Goal: Task Accomplishment & Management: Use online tool/utility

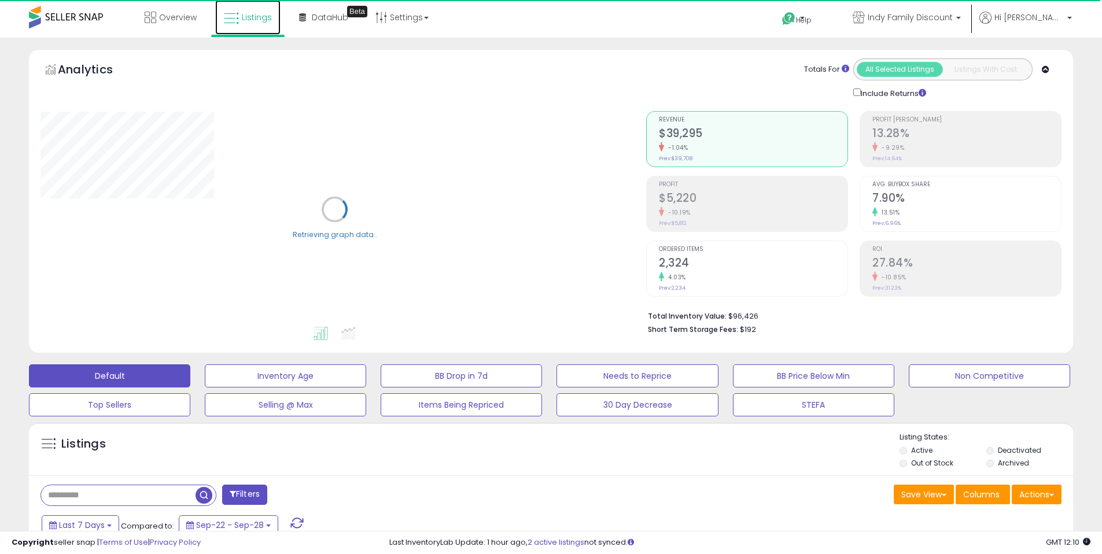
click at [267, 25] on link "Listings" at bounding box center [247, 17] width 65 height 35
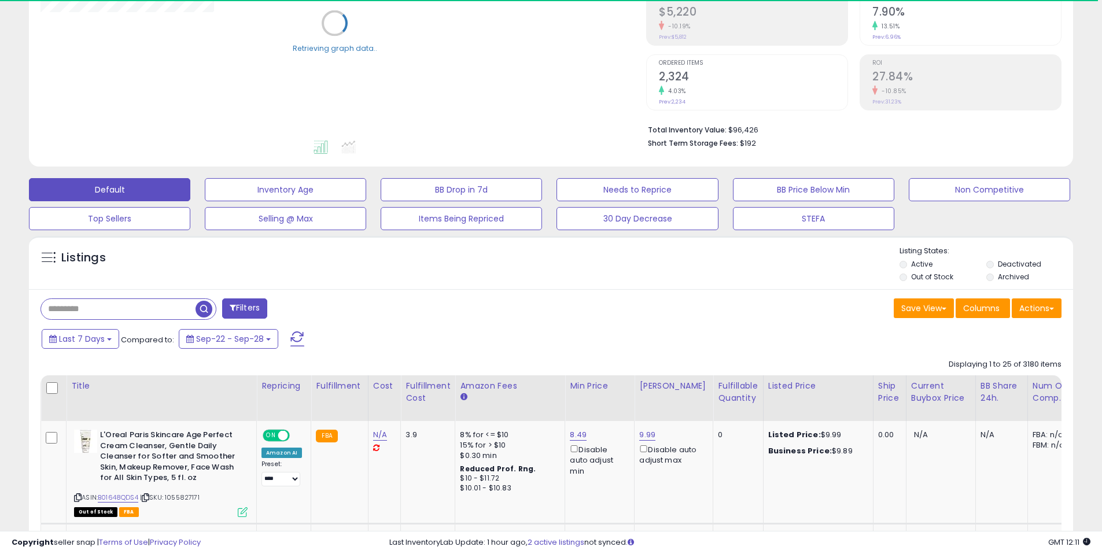
scroll to position [187, 0]
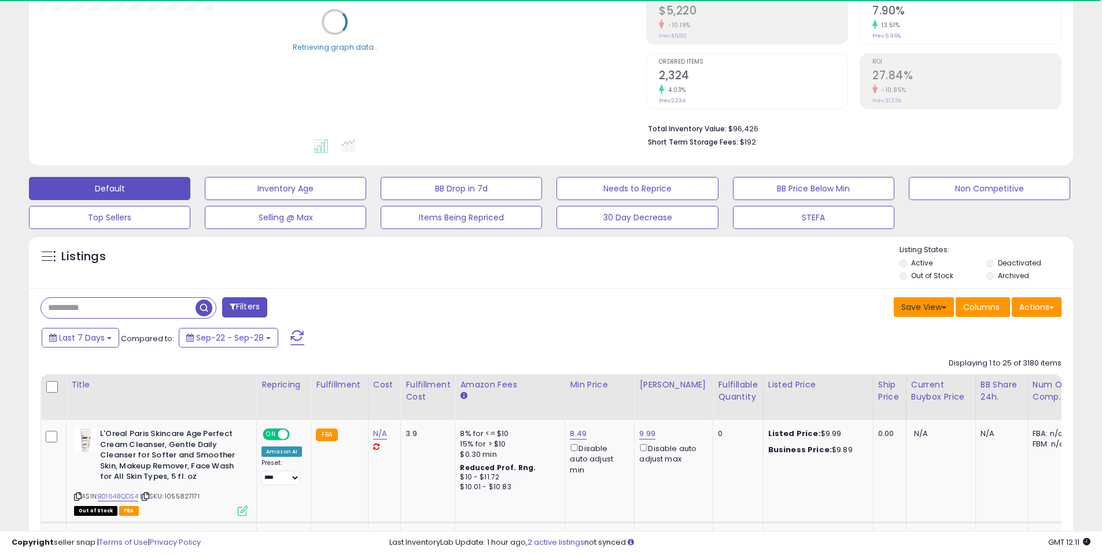
click at [943, 312] on button "Save View" at bounding box center [924, 307] width 60 height 20
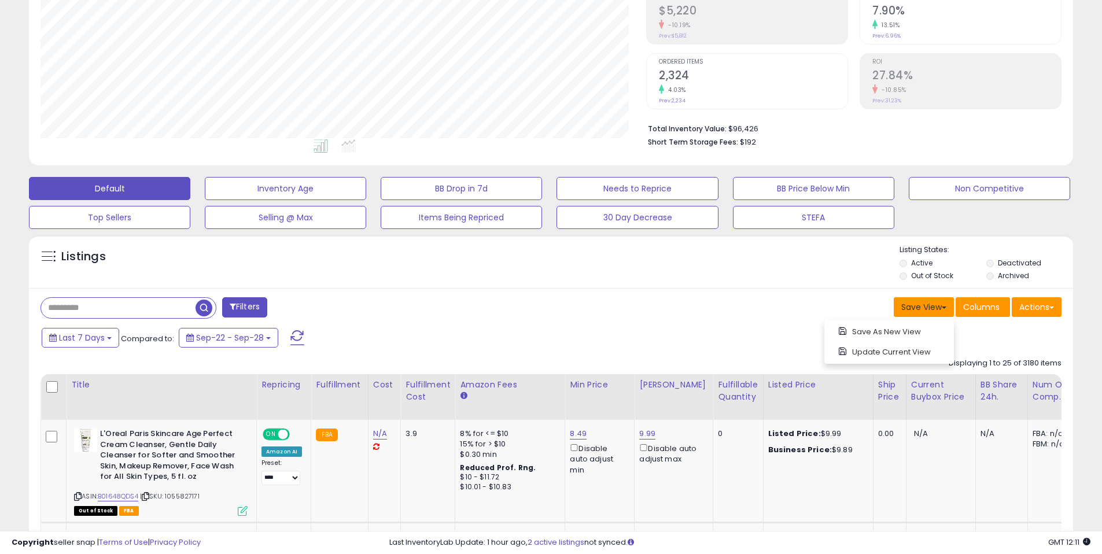
scroll to position [237, 606]
click at [1044, 312] on button "Actions" at bounding box center [1037, 307] width 50 height 20
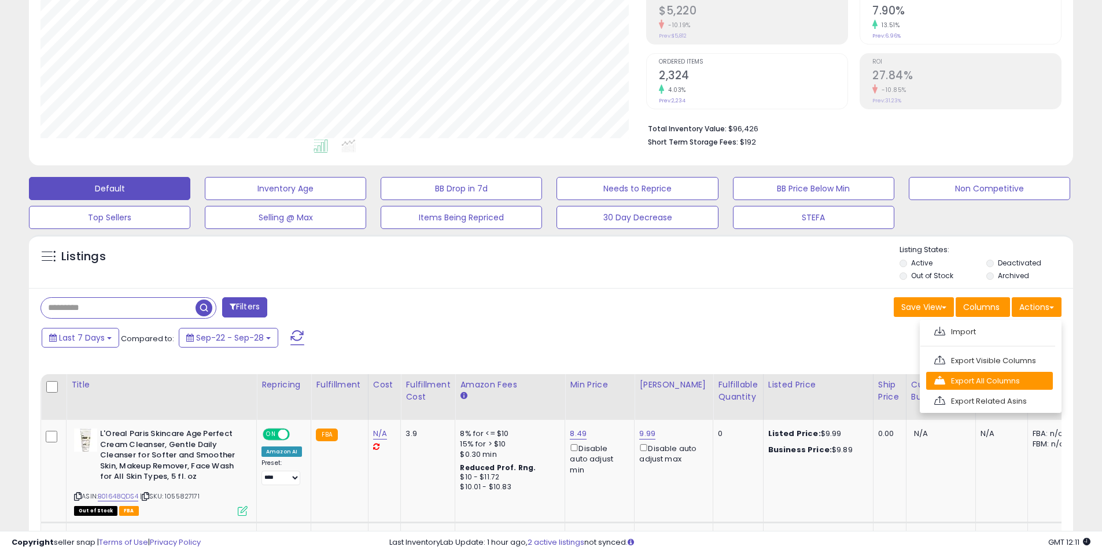
click at [1019, 379] on link "Export All Columns" at bounding box center [989, 381] width 127 height 18
